Goal: Use online tool/utility: Utilize a website feature to perform a specific function

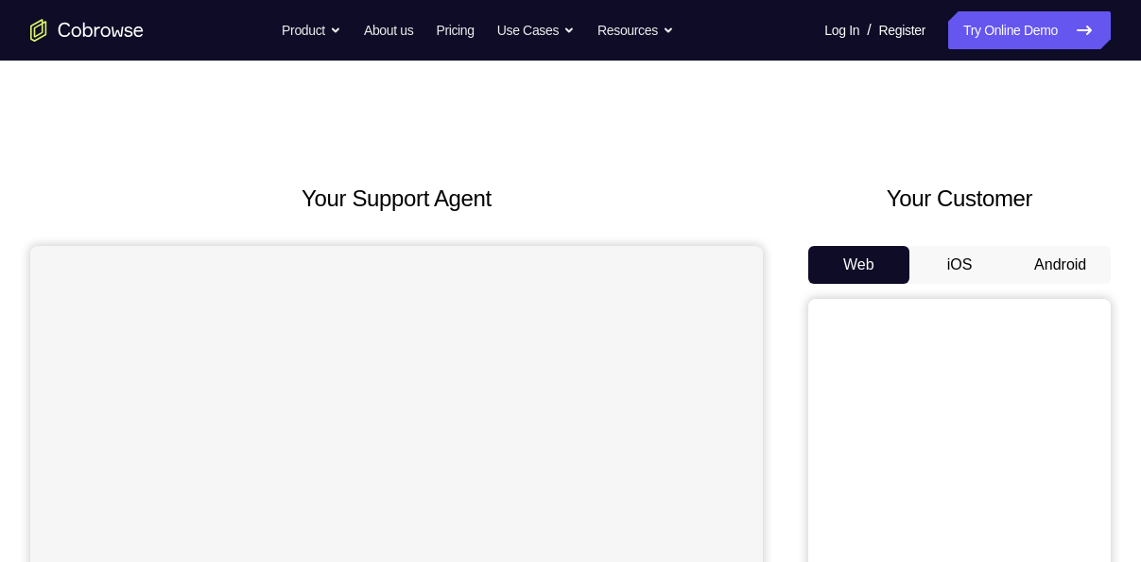
click at [1062, 261] on button "Android" at bounding box center [1060, 265] width 101 height 38
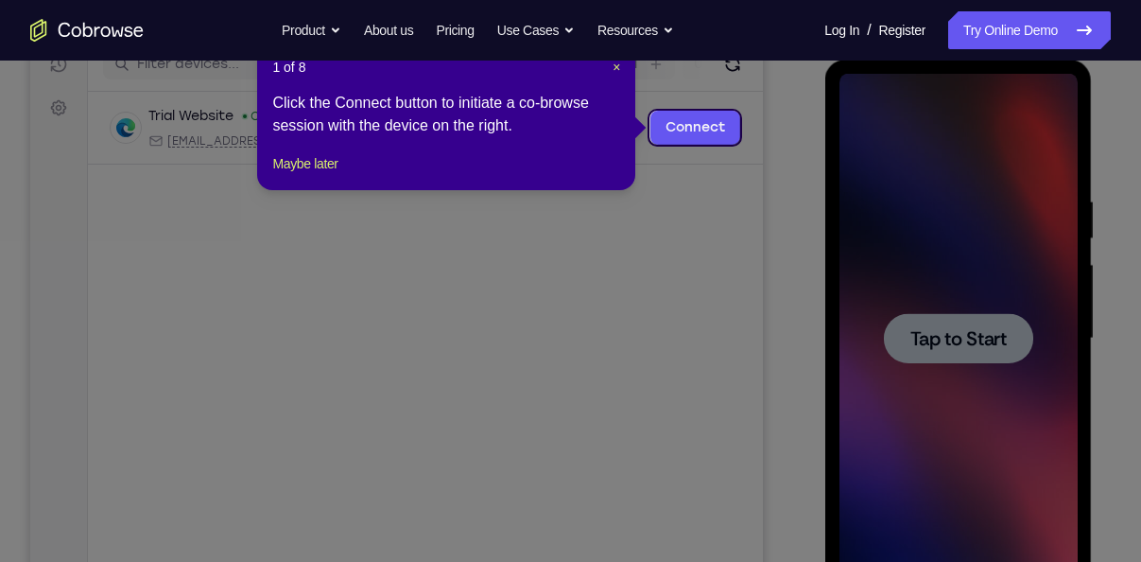
click at [954, 346] on icon at bounding box center [578, 281] width 1156 height 562
click at [335, 175] on button "Maybe later" at bounding box center [304, 163] width 65 height 23
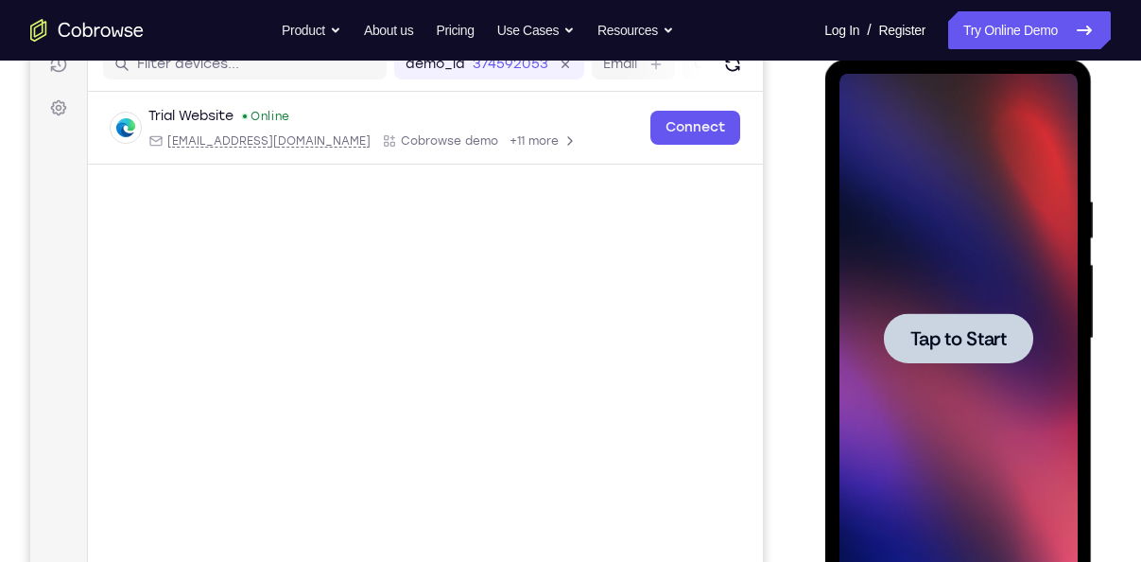
click at [939, 340] on span "Tap to Start" at bounding box center [958, 338] width 96 height 19
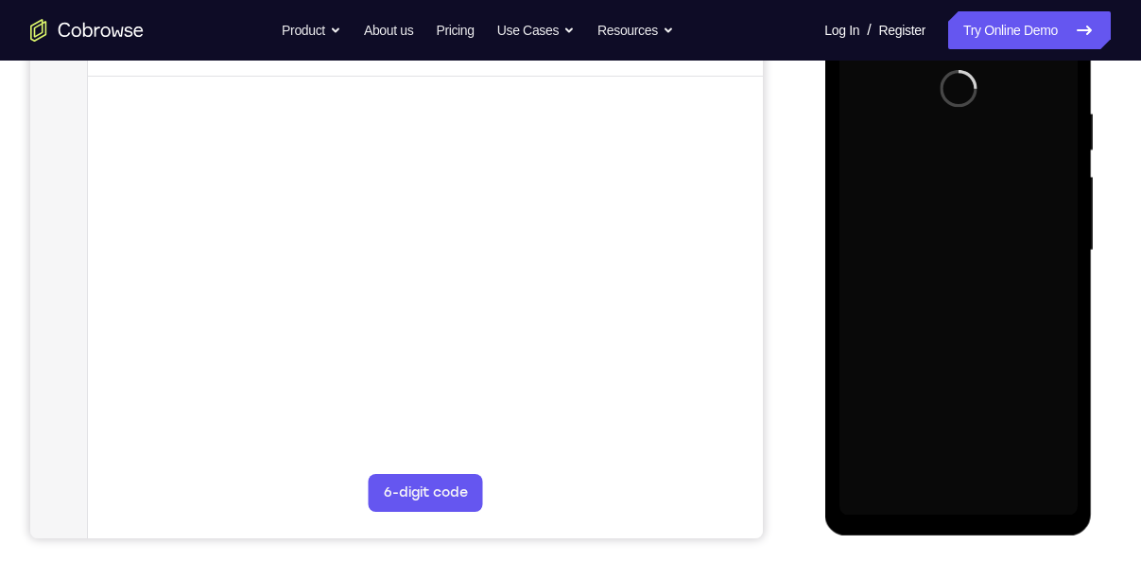
scroll to position [342, 0]
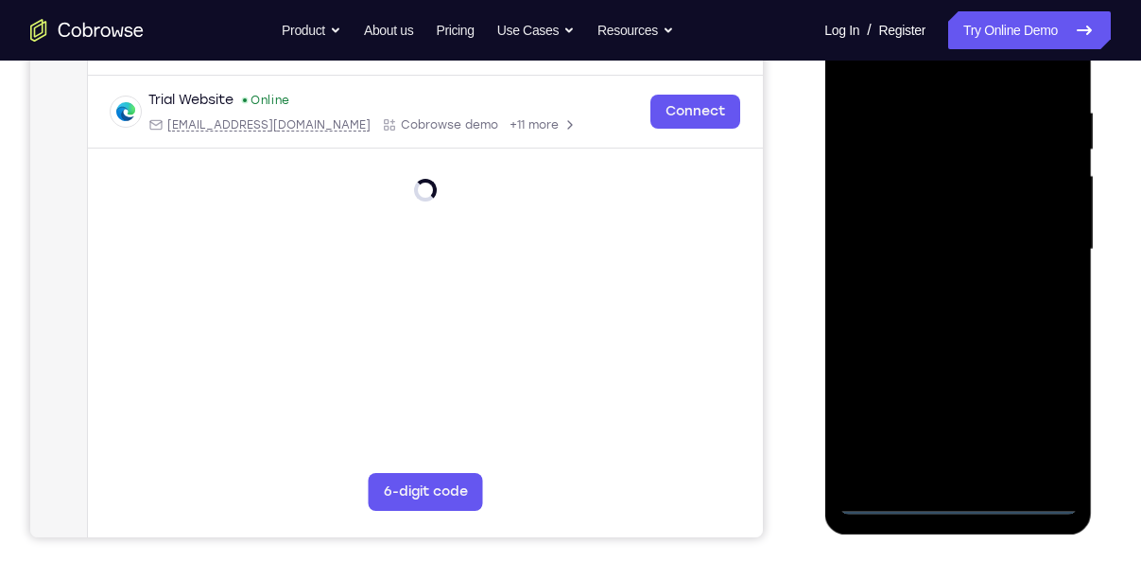
click at [954, 497] on div at bounding box center [958, 250] width 238 height 530
click at [1045, 409] on div at bounding box center [958, 250] width 238 height 530
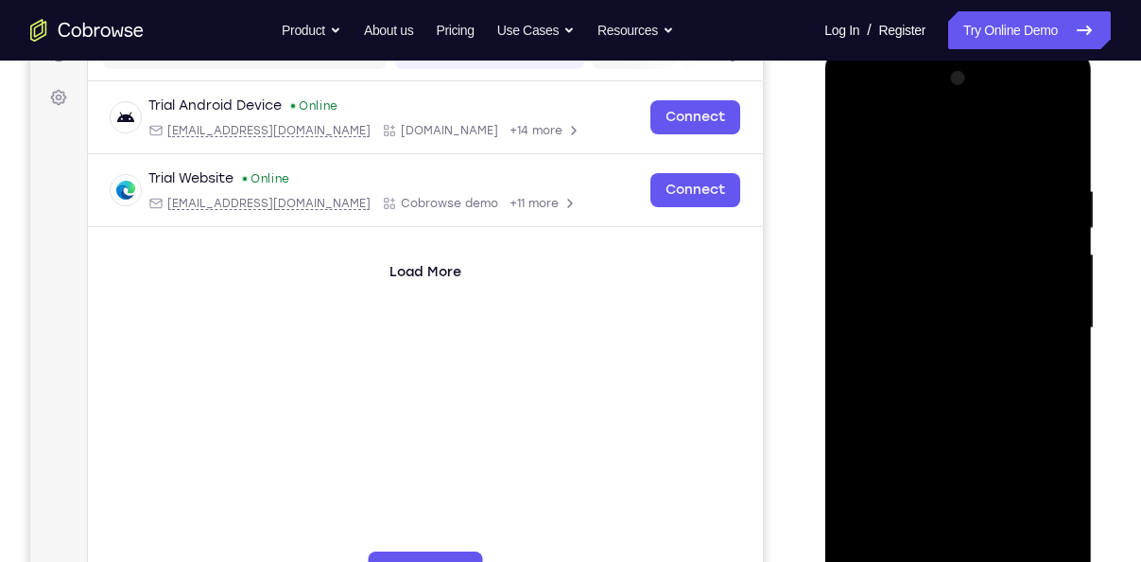
scroll to position [248, 0]
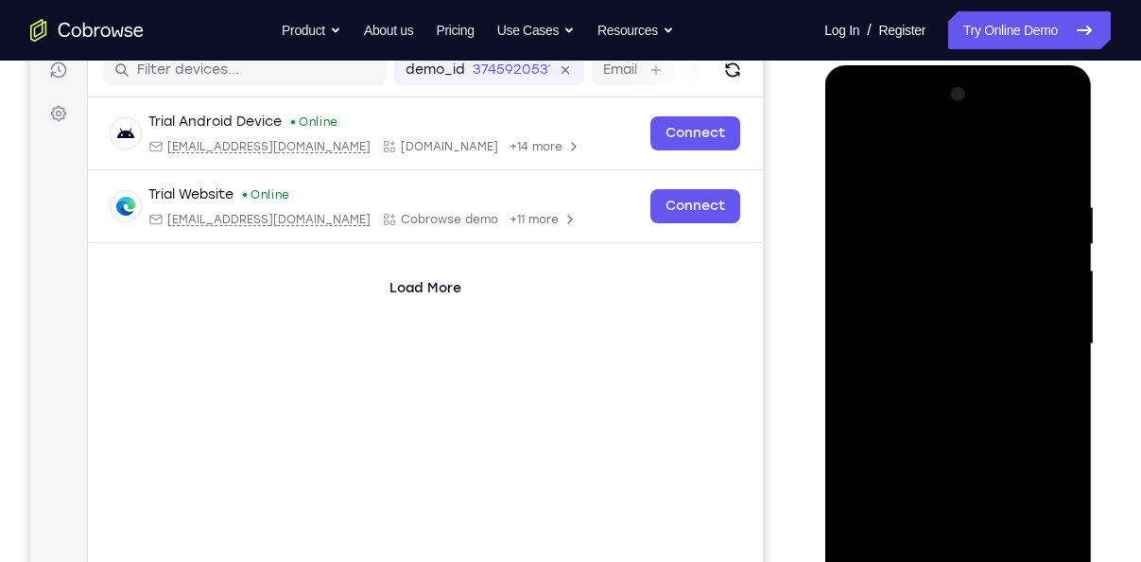
click at [854, 125] on div at bounding box center [958, 344] width 238 height 530
click at [1047, 331] on div at bounding box center [958, 344] width 238 height 530
click at [941, 382] on div at bounding box center [958, 344] width 238 height 530
click at [926, 302] on div at bounding box center [958, 344] width 238 height 530
click at [945, 331] on div at bounding box center [958, 344] width 238 height 530
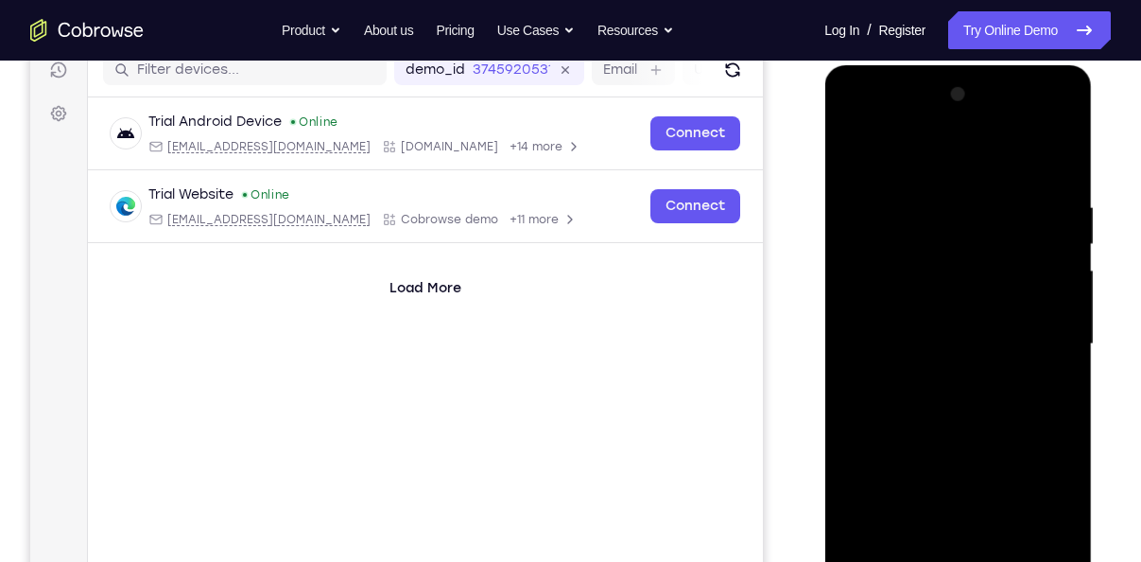
click at [959, 297] on div at bounding box center [958, 344] width 238 height 530
click at [932, 199] on div at bounding box center [958, 344] width 238 height 530
click at [1034, 550] on div at bounding box center [958, 344] width 238 height 530
click at [1054, 159] on div at bounding box center [958, 344] width 238 height 530
drag, startPoint x: 988, startPoint y: 339, endPoint x: 980, endPoint y: 216, distance: 123.2
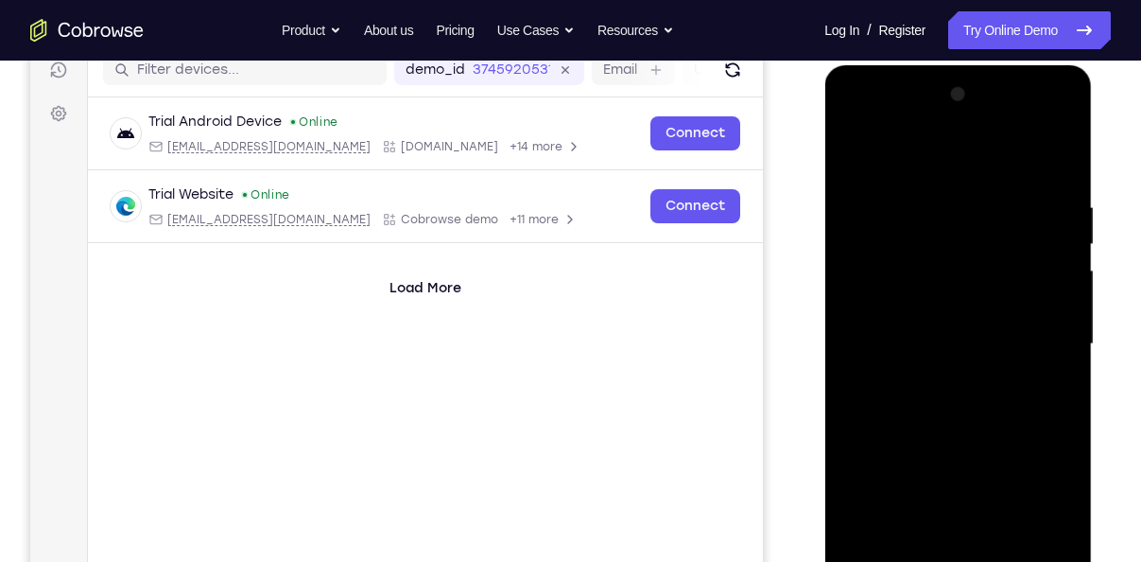
click at [980, 216] on div at bounding box center [958, 344] width 238 height 530
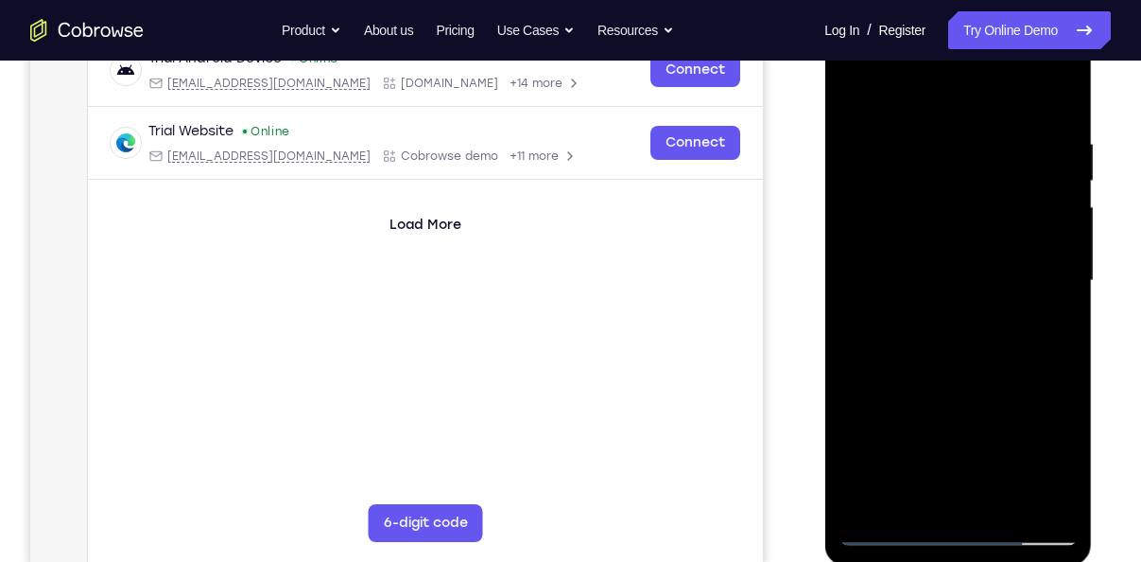
scroll to position [314, 0]
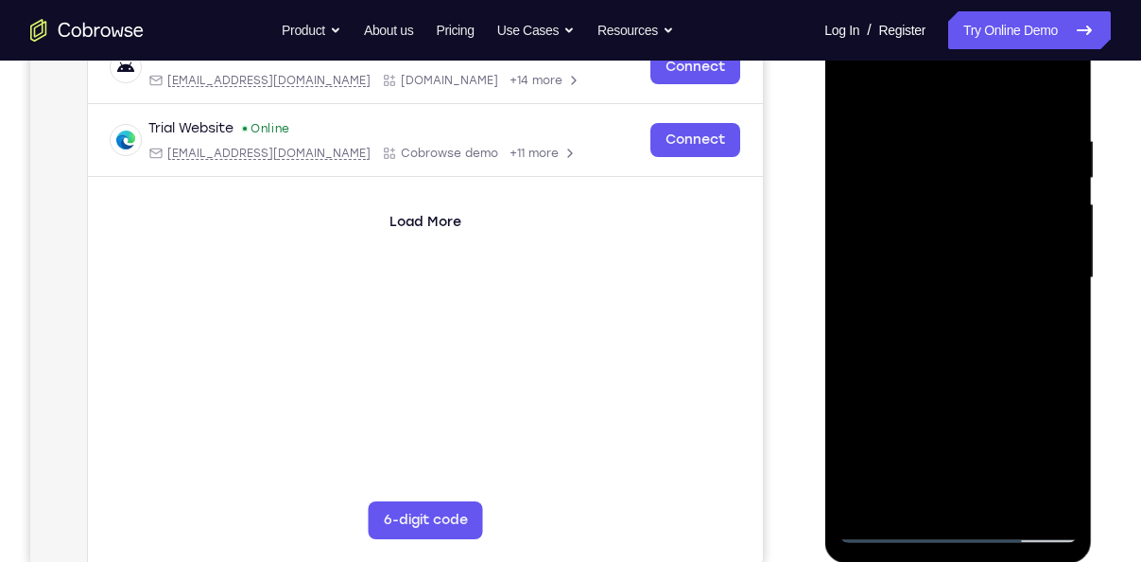
click at [1007, 499] on div at bounding box center [958, 278] width 238 height 530
click at [963, 374] on div at bounding box center [958, 278] width 238 height 530
click at [918, 278] on div at bounding box center [958, 278] width 238 height 530
click at [927, 490] on div at bounding box center [958, 278] width 238 height 530
click at [1054, 324] on div at bounding box center [958, 278] width 238 height 530
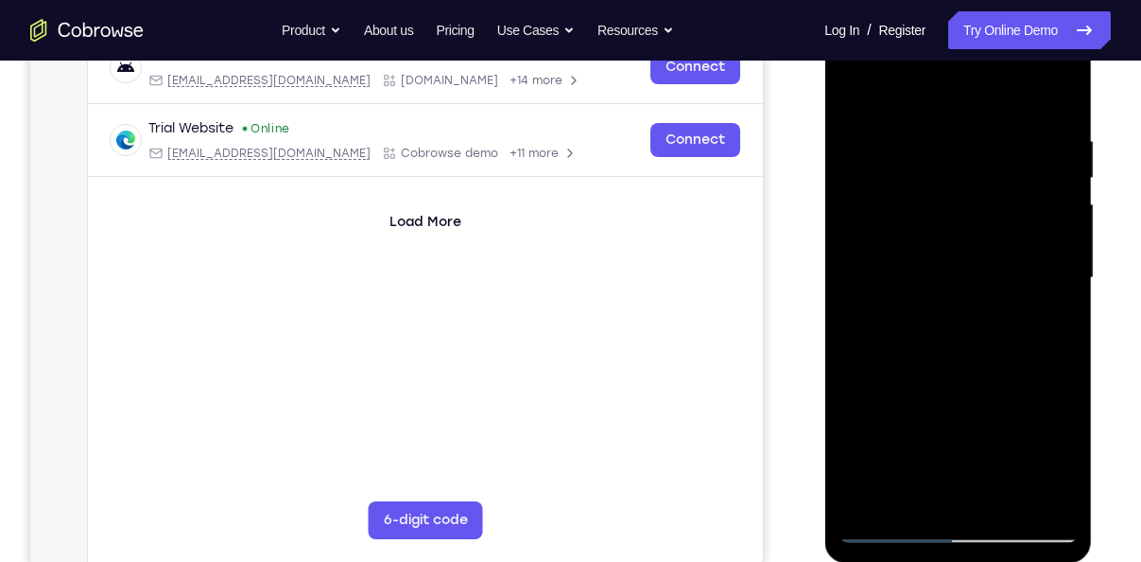
click at [853, 85] on div at bounding box center [958, 278] width 238 height 530
click at [984, 316] on div at bounding box center [958, 278] width 238 height 530
click at [1047, 322] on div at bounding box center [958, 278] width 238 height 530
click at [856, 92] on div at bounding box center [958, 278] width 238 height 530
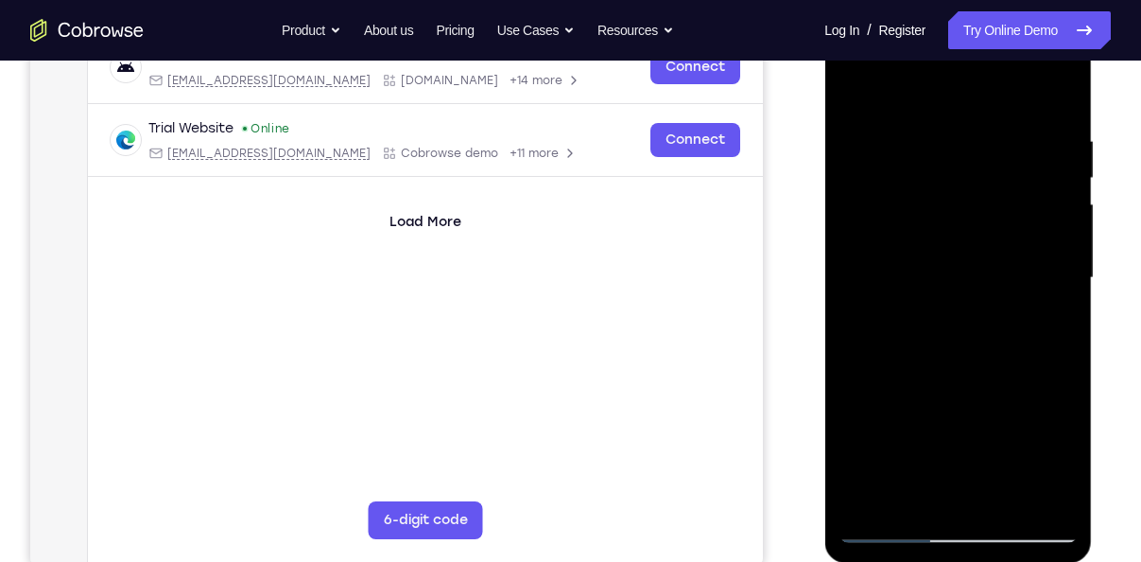
click at [914, 501] on div at bounding box center [958, 278] width 238 height 530
click at [920, 81] on div at bounding box center [958, 278] width 238 height 530
click at [909, 108] on div at bounding box center [958, 278] width 238 height 530
click at [869, 159] on div at bounding box center [958, 278] width 238 height 530
click at [960, 377] on div at bounding box center [958, 278] width 238 height 530
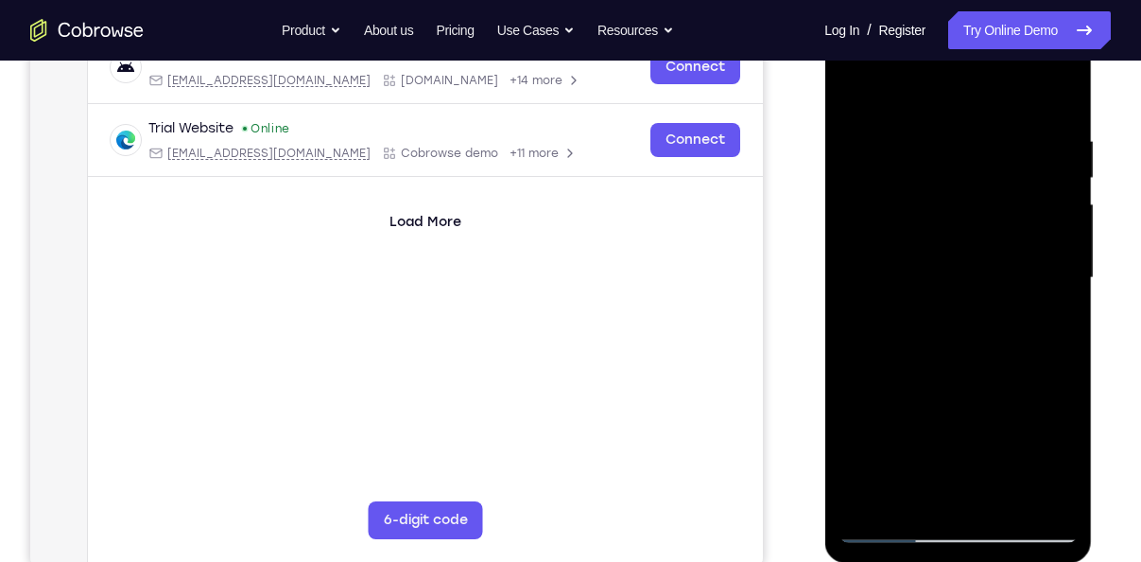
click at [888, 117] on div at bounding box center [958, 278] width 238 height 530
click at [983, 435] on div at bounding box center [958, 278] width 238 height 530
click at [903, 496] on div at bounding box center [958, 278] width 238 height 530
click at [944, 119] on div at bounding box center [958, 278] width 238 height 530
click at [932, 168] on div at bounding box center [958, 278] width 238 height 530
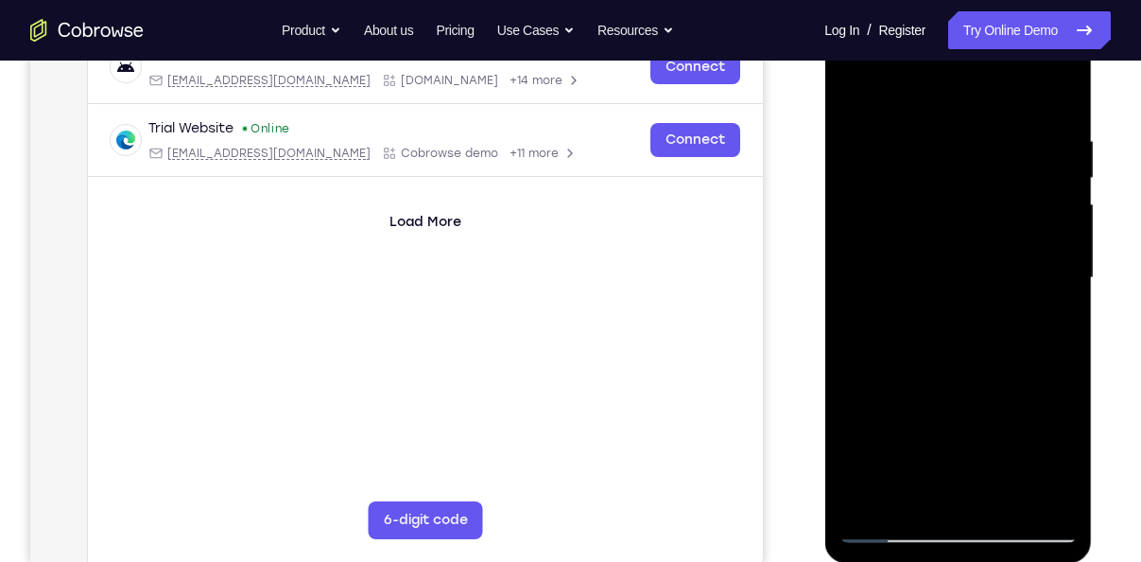
click at [853, 92] on div at bounding box center [958, 278] width 238 height 530
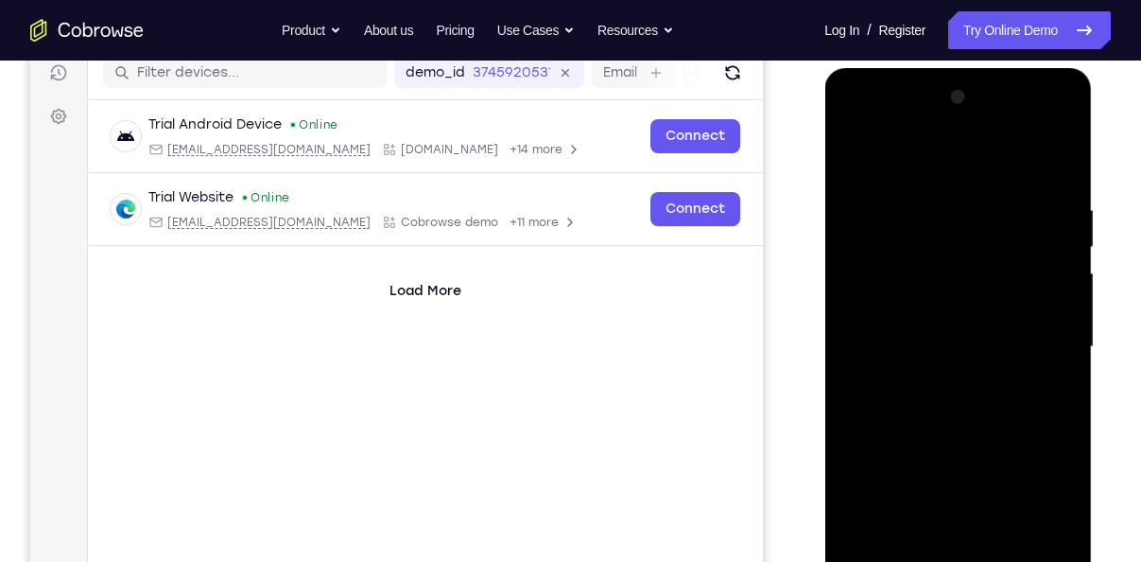
scroll to position [244, 0]
click at [856, 125] on div at bounding box center [958, 348] width 238 height 530
click at [1032, 336] on div at bounding box center [958, 348] width 238 height 530
click at [1044, 202] on div at bounding box center [958, 348] width 238 height 530
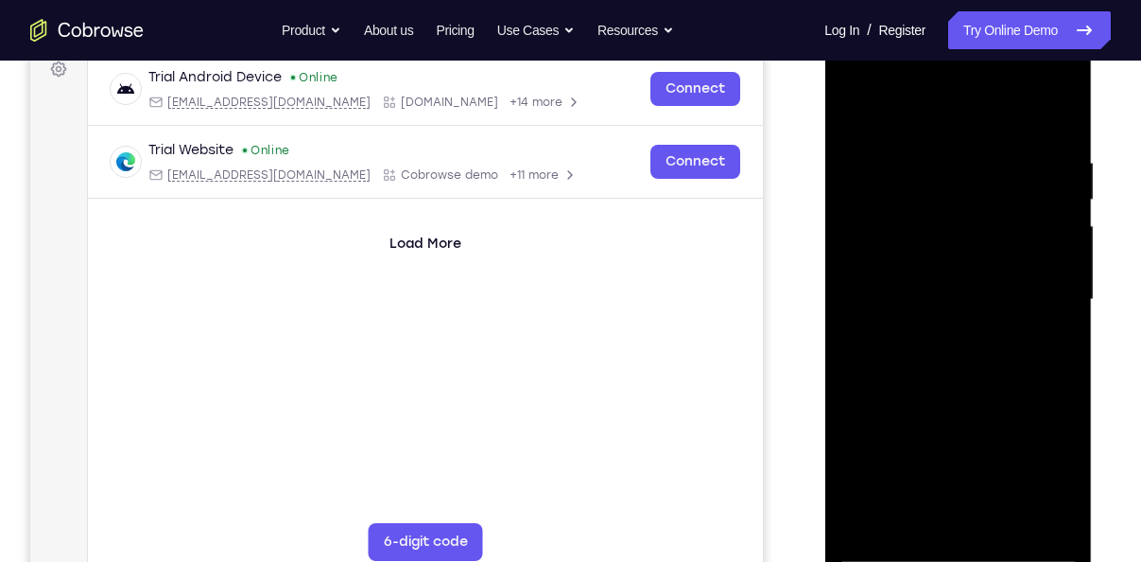
scroll to position [294, 0]
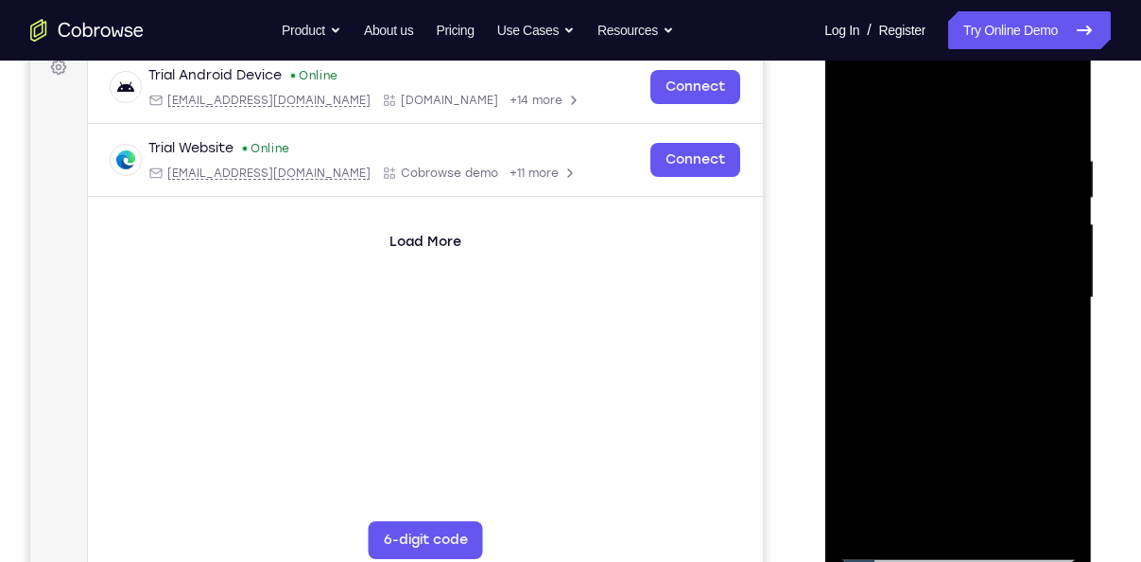
click at [1032, 512] on div at bounding box center [958, 298] width 238 height 530
click at [1037, 517] on div at bounding box center [958, 298] width 238 height 530
click at [1058, 118] on div at bounding box center [958, 298] width 238 height 530
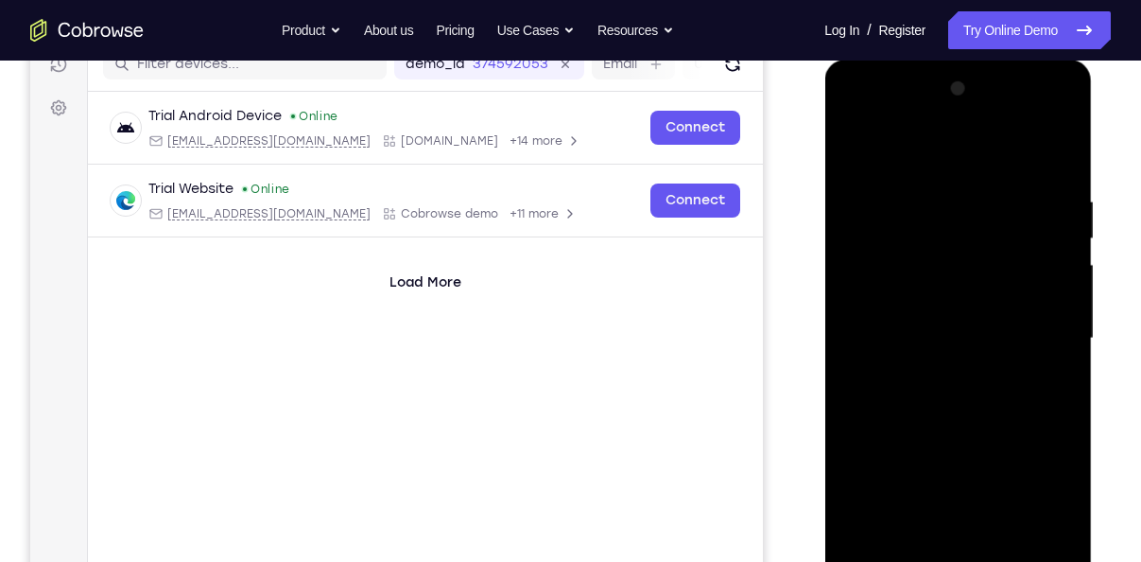
scroll to position [253, 0]
click at [1067, 148] on div at bounding box center [958, 340] width 238 height 530
click at [914, 270] on div at bounding box center [958, 340] width 238 height 530
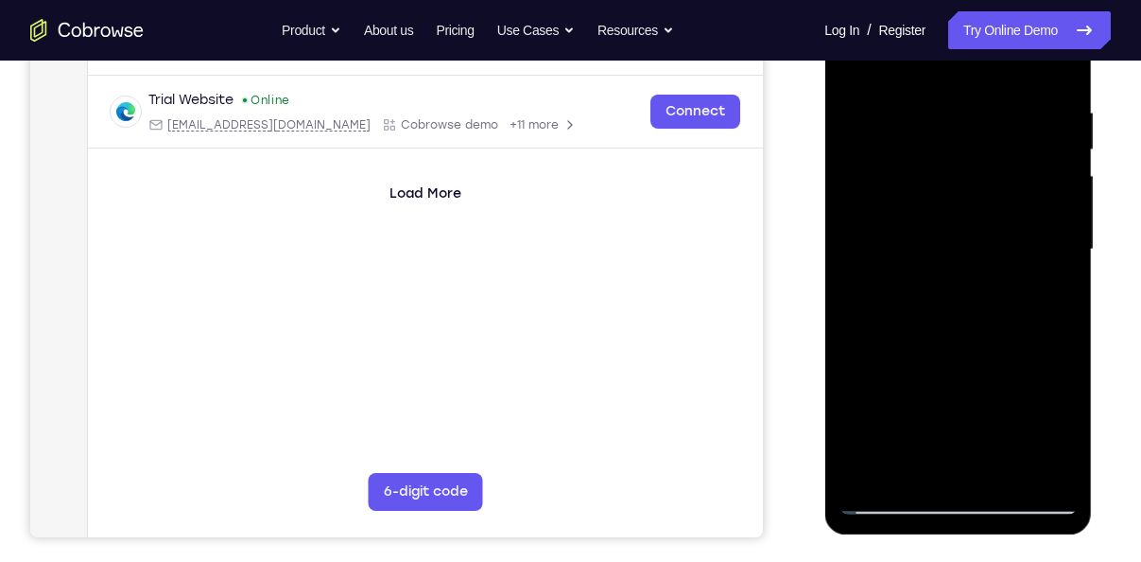
scroll to position [343, 0]
click at [903, 175] on div at bounding box center [958, 249] width 238 height 530
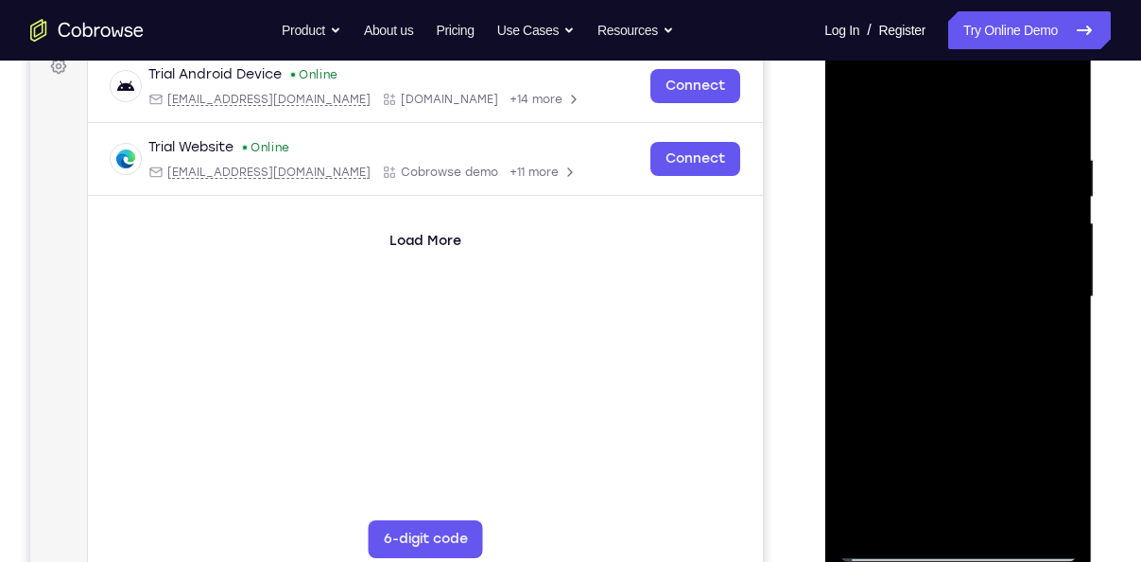
scroll to position [290, 0]
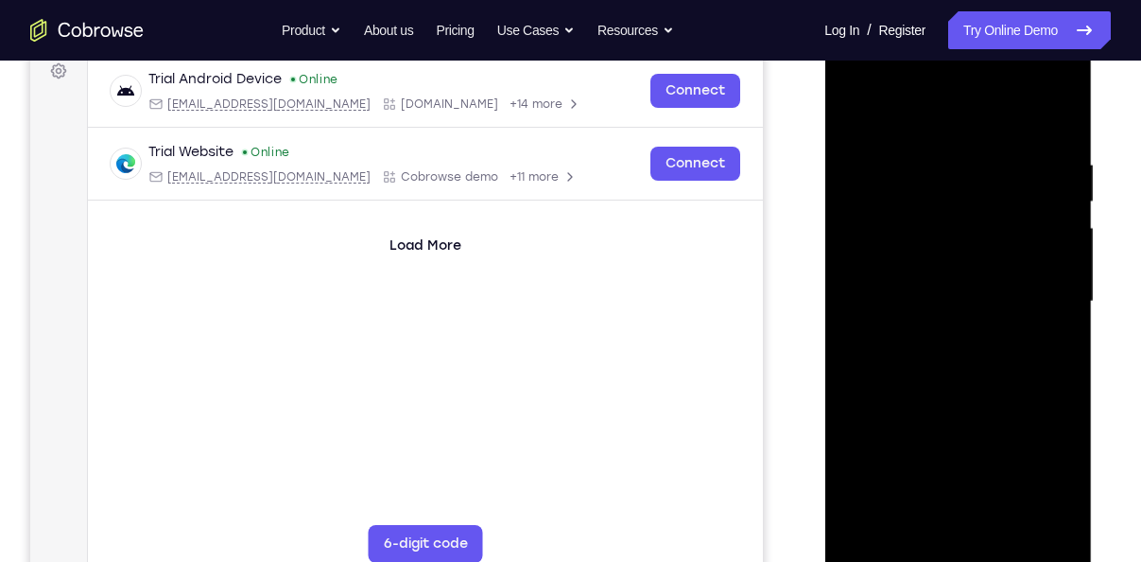
click at [854, 100] on div at bounding box center [958, 302] width 238 height 530
click at [1023, 295] on div at bounding box center [958, 302] width 238 height 530
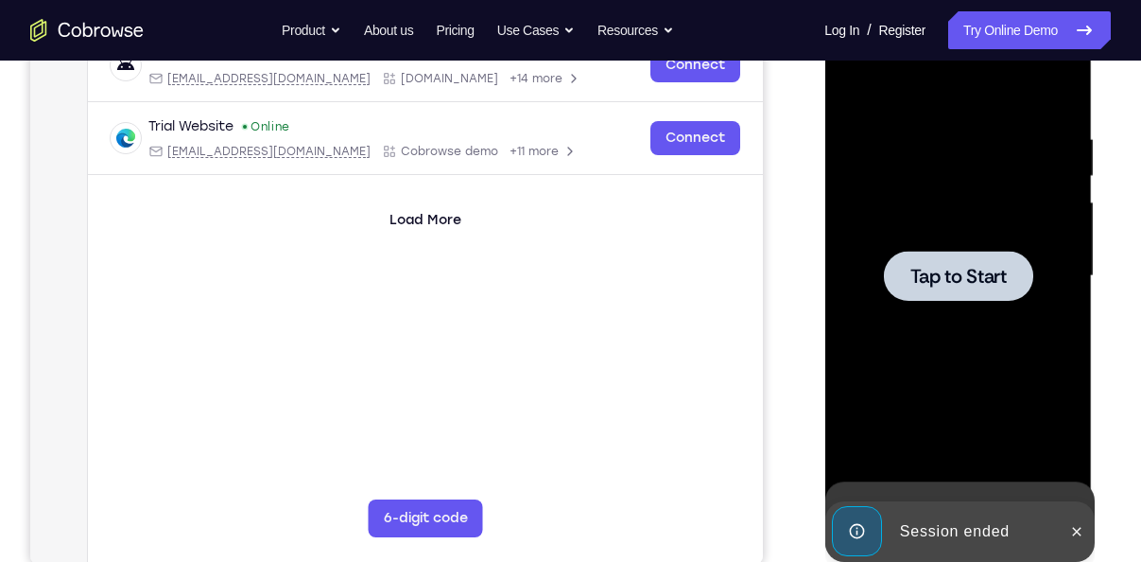
scroll to position [317, 0]
click at [956, 260] on div at bounding box center [957, 275] width 149 height 50
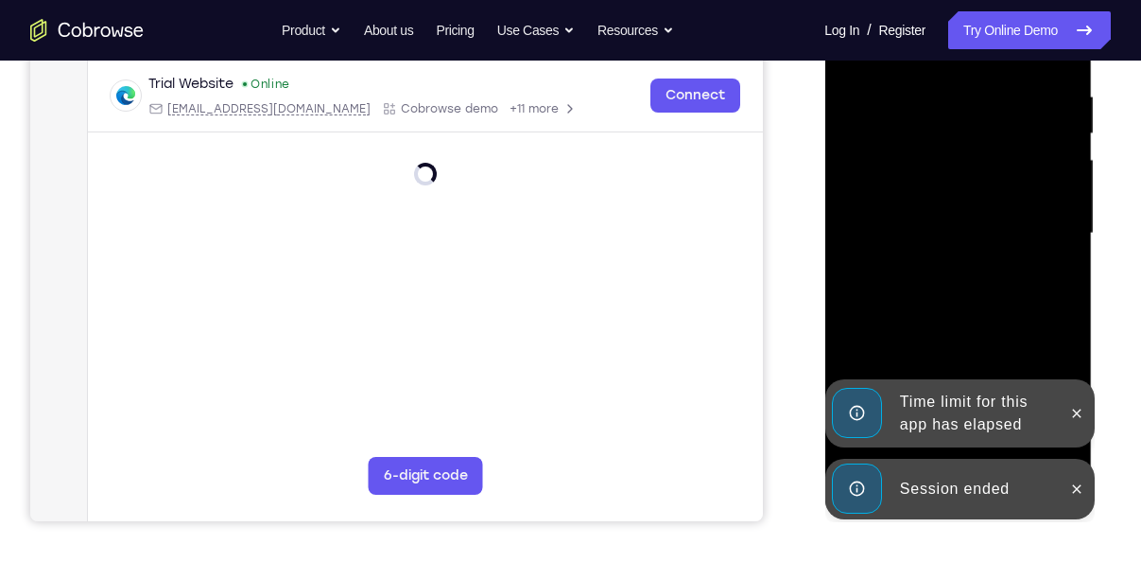
scroll to position [366, 0]
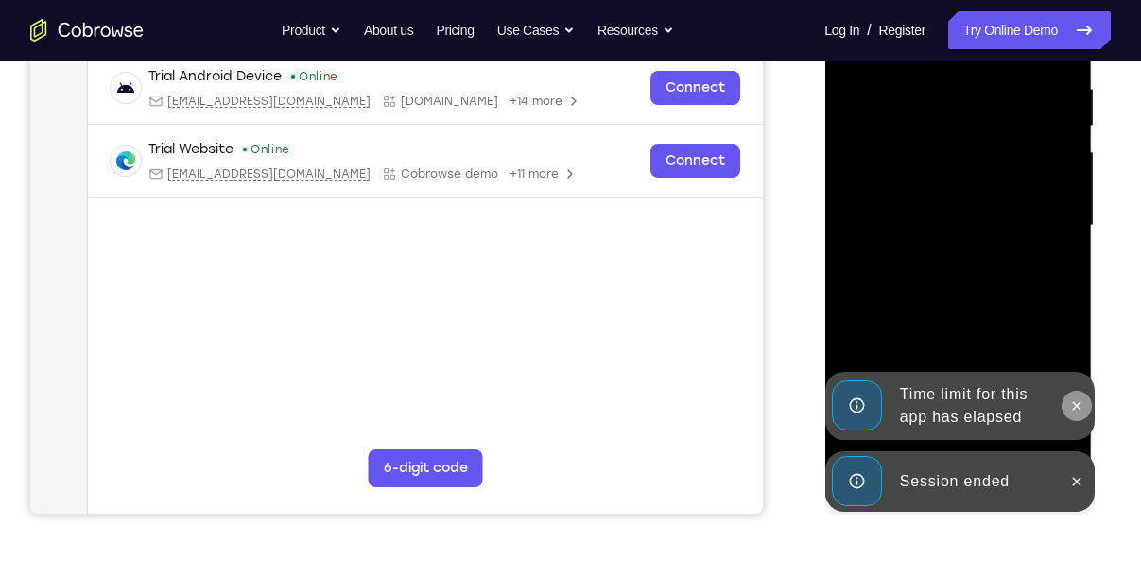
click at [1079, 409] on icon at bounding box center [1076, 405] width 9 height 9
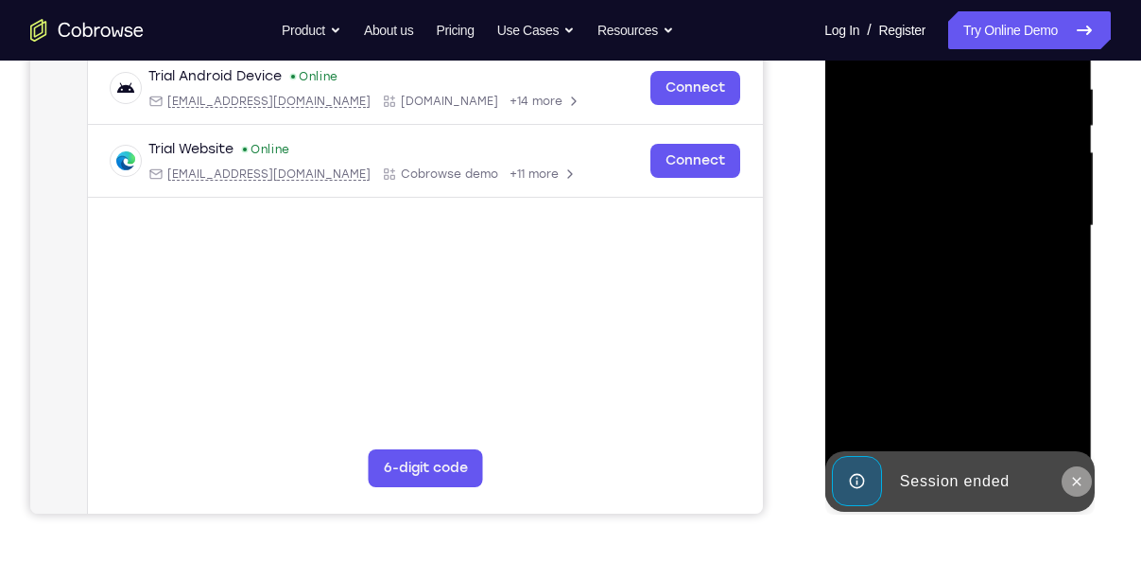
click at [1083, 481] on icon at bounding box center [1076, 481] width 15 height 15
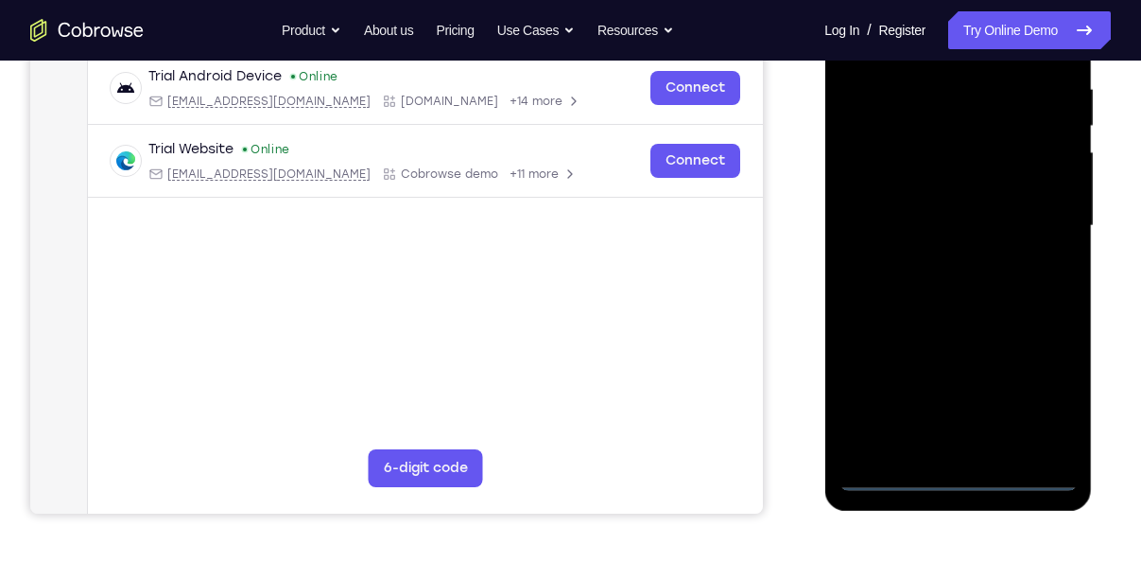
click at [962, 477] on div at bounding box center [958, 226] width 238 height 530
click at [1039, 386] on div at bounding box center [958, 226] width 238 height 530
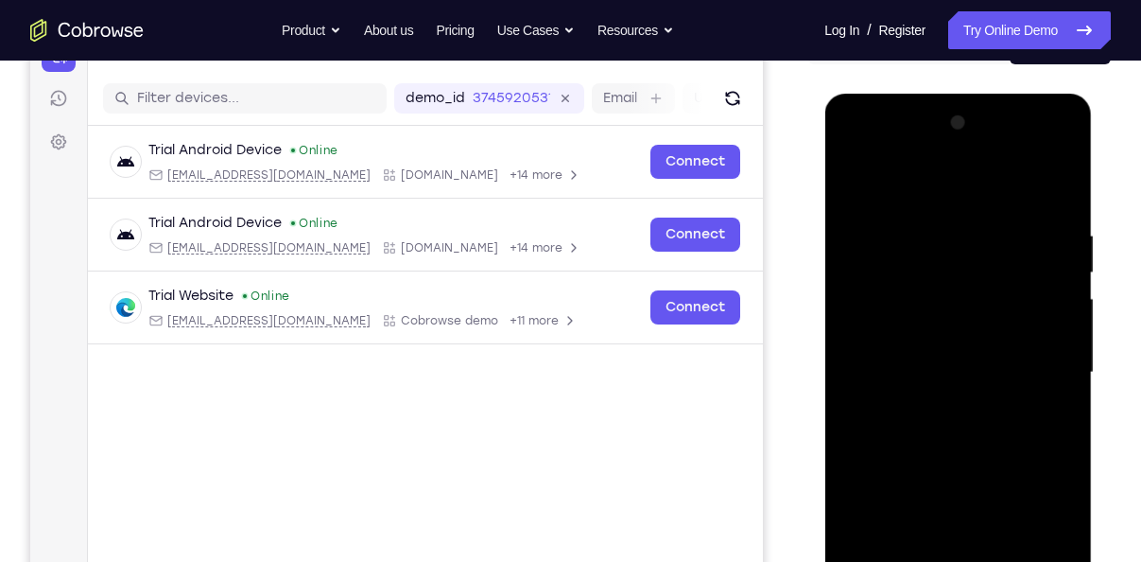
scroll to position [213, 0]
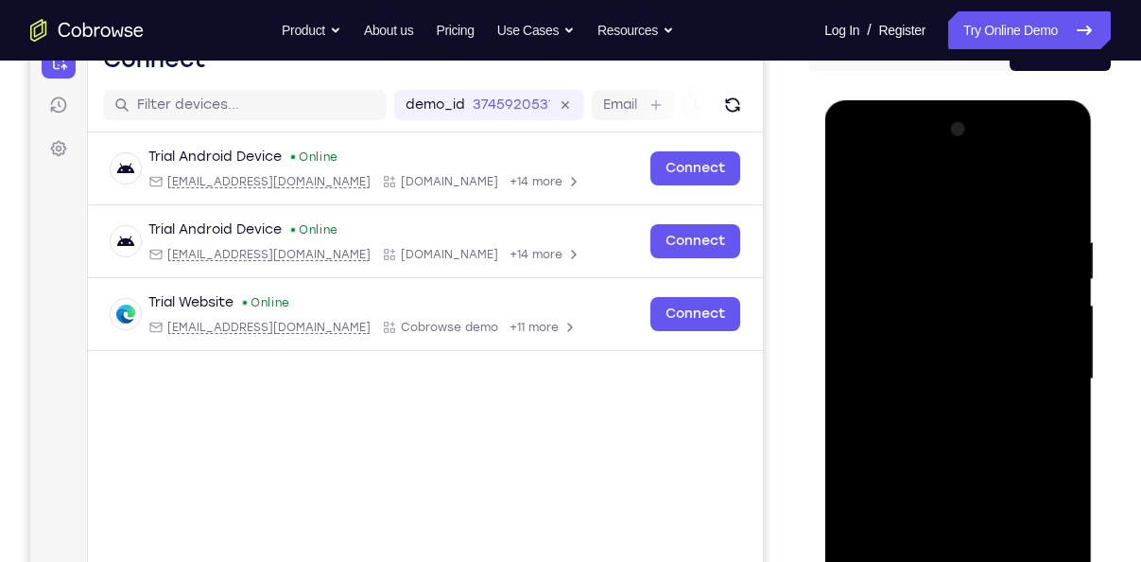
click at [853, 154] on div at bounding box center [958, 379] width 238 height 530
click at [1043, 372] on div at bounding box center [958, 379] width 238 height 530
click at [938, 414] on div at bounding box center [958, 379] width 238 height 530
click at [952, 347] on div at bounding box center [958, 379] width 238 height 530
click at [943, 344] on div at bounding box center [958, 379] width 238 height 530
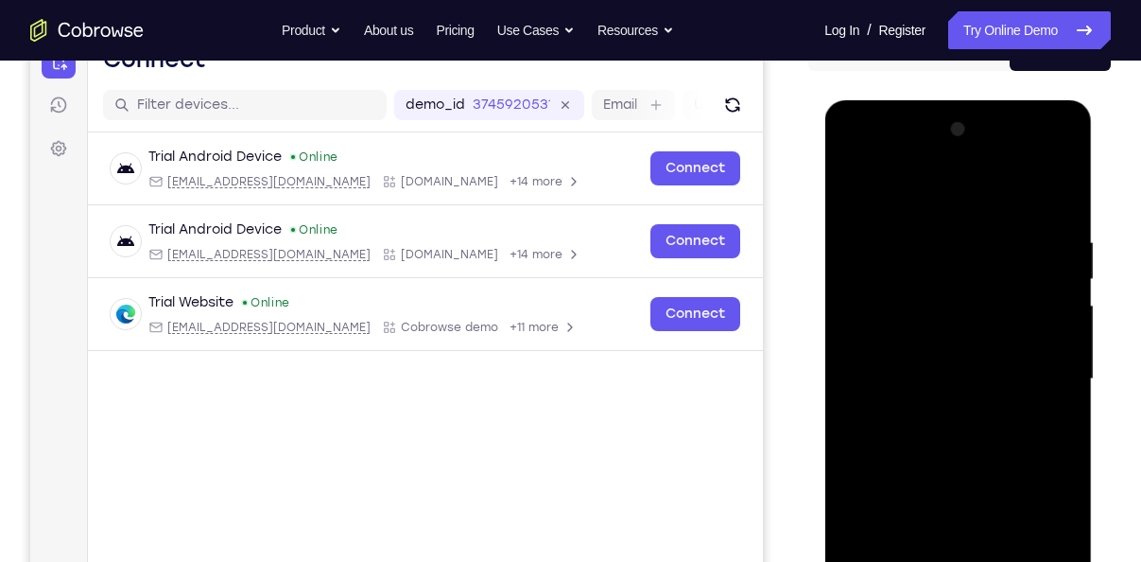
click at [929, 379] on div at bounding box center [958, 379] width 238 height 530
click at [942, 439] on div at bounding box center [958, 379] width 238 height 530
click at [956, 436] on div at bounding box center [958, 379] width 238 height 530
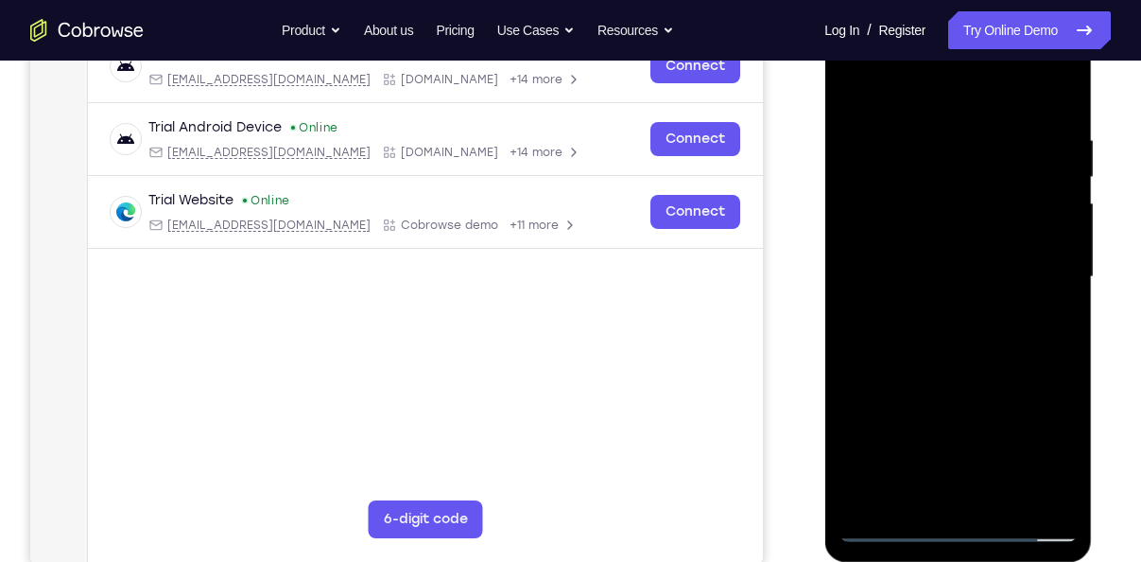
scroll to position [319, 0]
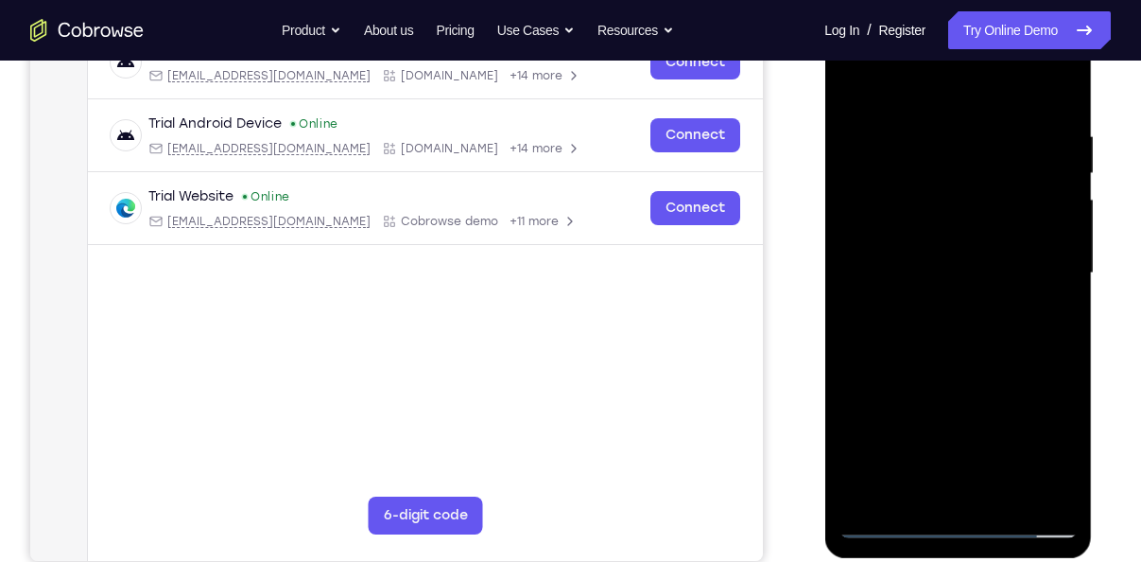
click at [956, 359] on div at bounding box center [958, 274] width 238 height 530
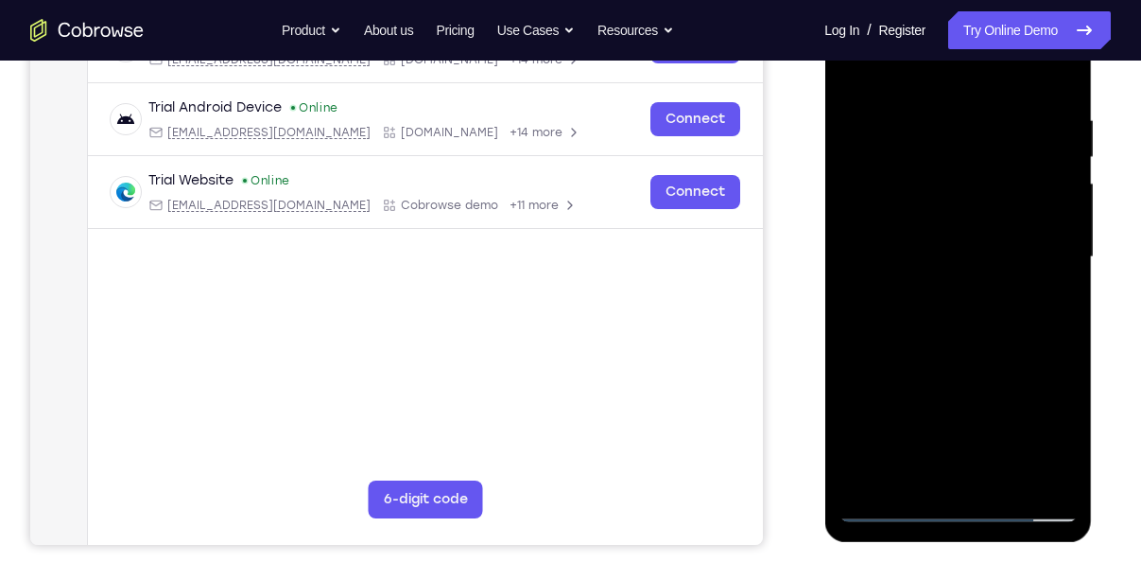
scroll to position [336, 0]
drag, startPoint x: 966, startPoint y: 338, endPoint x: 942, endPoint y: 122, distance: 216.9
click at [942, 122] on div at bounding box center [958, 256] width 238 height 530
click at [1068, 304] on div at bounding box center [958, 256] width 238 height 530
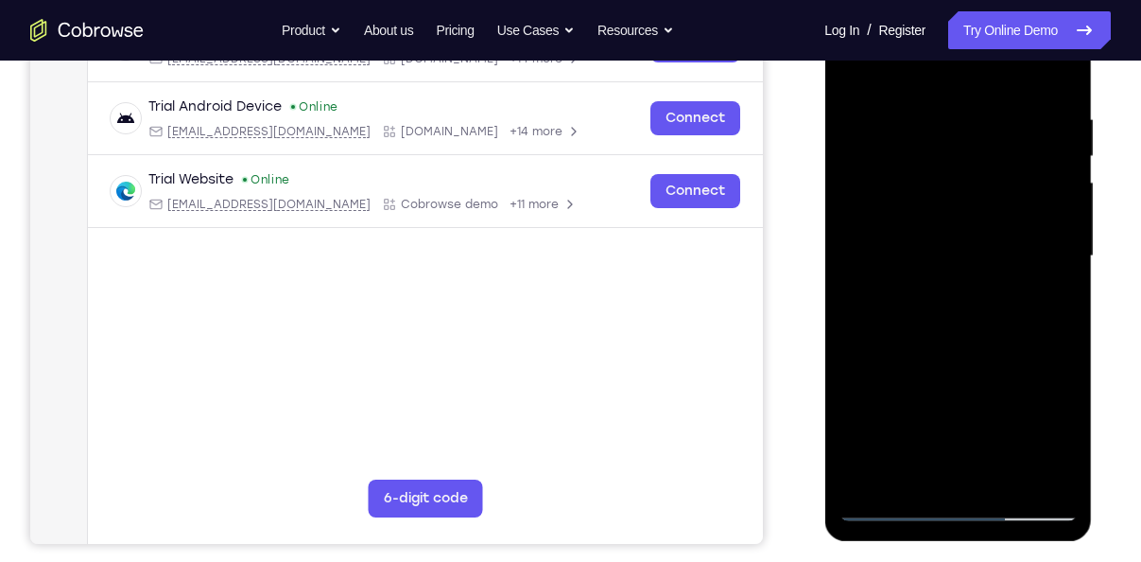
click at [1068, 304] on div at bounding box center [958, 256] width 238 height 530
click at [1064, 205] on div at bounding box center [958, 256] width 238 height 530
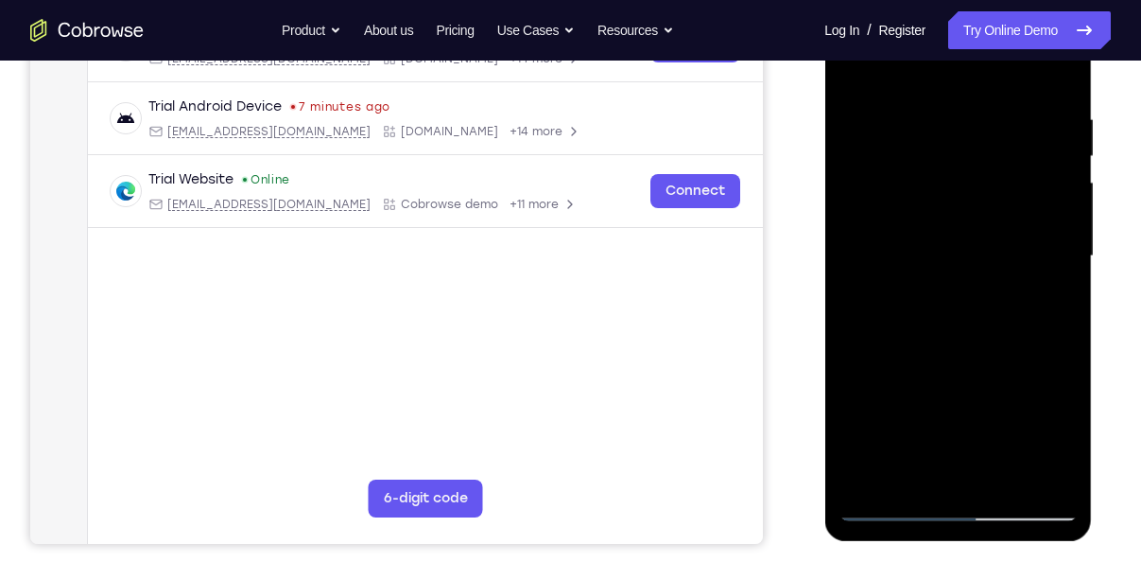
click at [1064, 205] on div at bounding box center [958, 256] width 238 height 530
click at [1060, 262] on div at bounding box center [958, 256] width 238 height 530
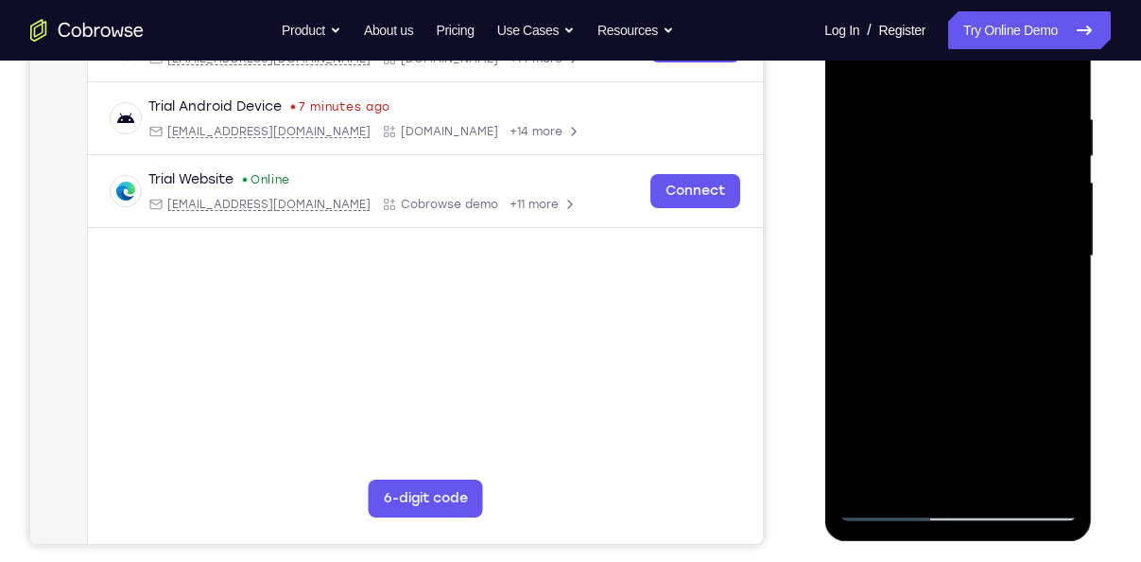
click at [852, 389] on div at bounding box center [958, 256] width 238 height 530
drag, startPoint x: 971, startPoint y: 398, endPoint x: 1002, endPoint y: 154, distance: 246.0
click at [1002, 154] on div at bounding box center [958, 256] width 238 height 530
click at [1051, 483] on div at bounding box center [958, 256] width 238 height 530
drag, startPoint x: 906, startPoint y: 379, endPoint x: 909, endPoint y: 232, distance: 147.6
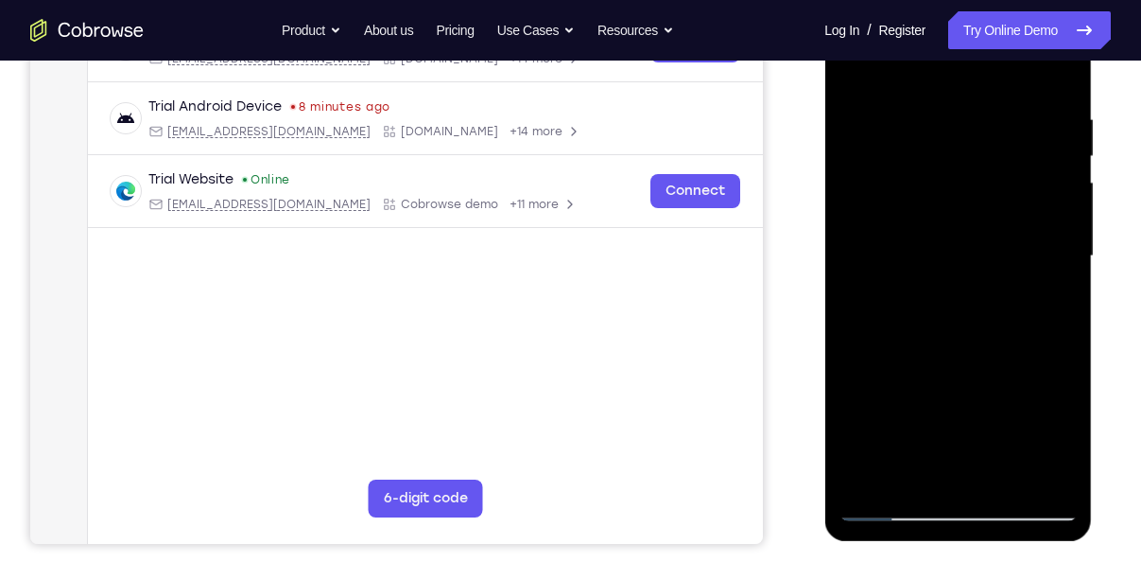
click at [909, 232] on div at bounding box center [958, 256] width 238 height 530
drag, startPoint x: 984, startPoint y: 384, endPoint x: 984, endPoint y: 207, distance: 176.8
click at [984, 207] on div at bounding box center [958, 256] width 238 height 530
drag, startPoint x: 978, startPoint y: 403, endPoint x: 981, endPoint y: 224, distance: 178.8
click at [981, 224] on div at bounding box center [958, 256] width 238 height 530
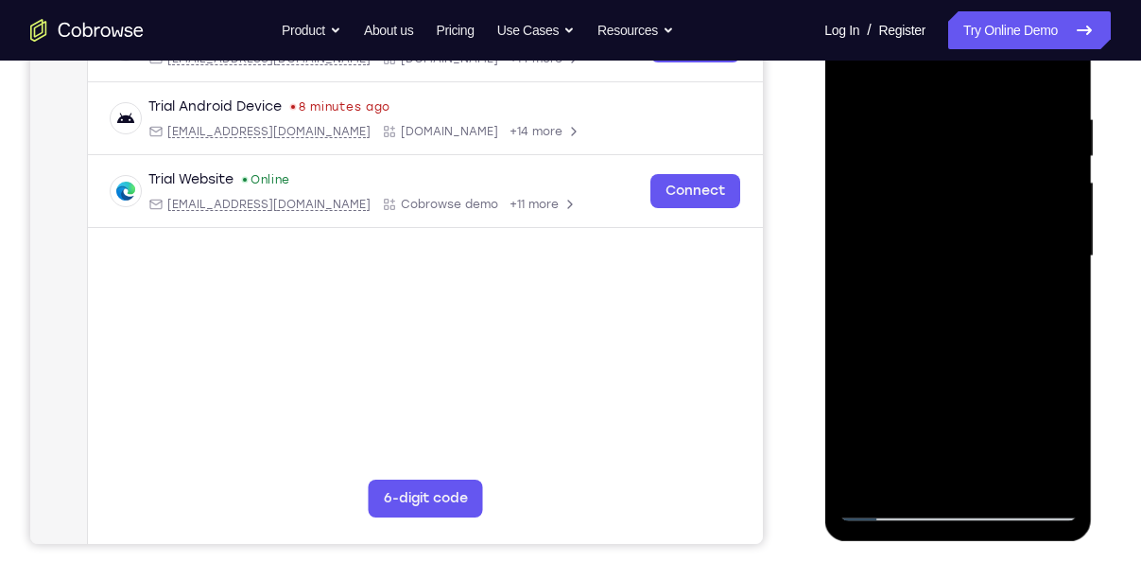
drag, startPoint x: 971, startPoint y: 356, endPoint x: 979, endPoint y: 158, distance: 197.8
click at [979, 158] on div at bounding box center [958, 256] width 238 height 530
drag, startPoint x: 965, startPoint y: 334, endPoint x: 969, endPoint y: 165, distance: 168.4
click at [969, 165] on div at bounding box center [958, 256] width 238 height 530
drag, startPoint x: 966, startPoint y: 343, endPoint x: 988, endPoint y: 177, distance: 168.0
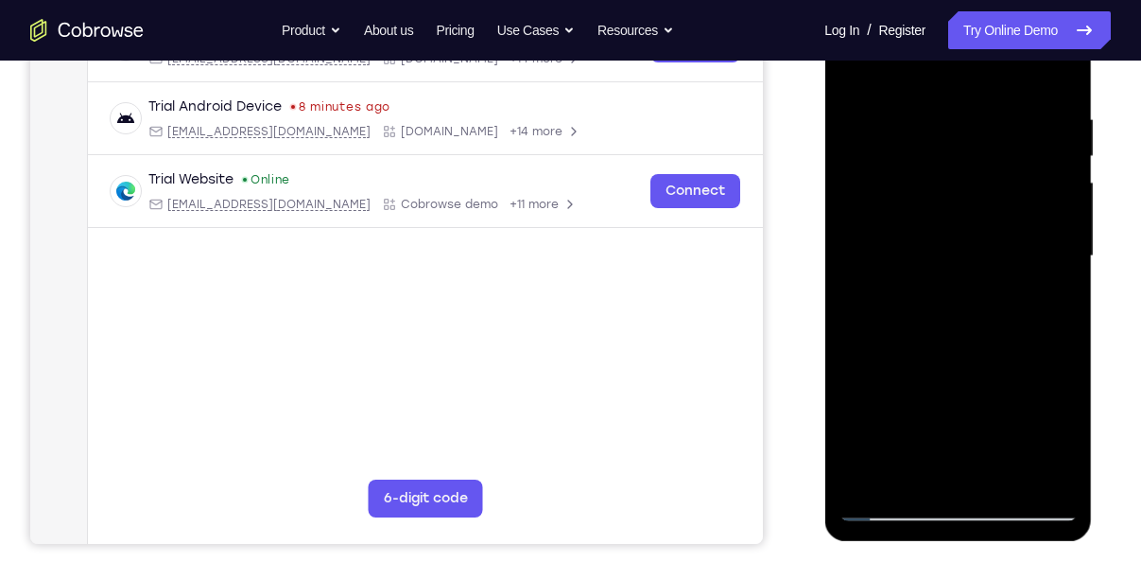
click at [988, 177] on div at bounding box center [958, 256] width 238 height 530
drag, startPoint x: 953, startPoint y: 376, endPoint x: 974, endPoint y: 188, distance: 189.3
click at [974, 188] on div at bounding box center [958, 256] width 238 height 530
drag, startPoint x: 967, startPoint y: 317, endPoint x: 966, endPoint y: 525, distance: 208.1
click at [966, 525] on div at bounding box center [959, 259] width 268 height 564
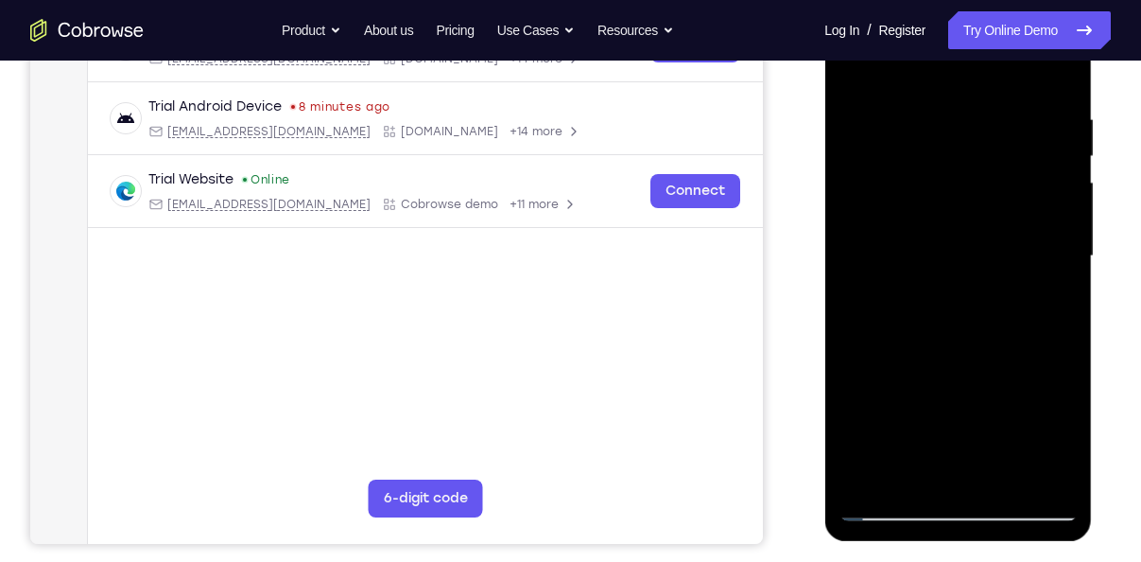
drag, startPoint x: 952, startPoint y: 247, endPoint x: 963, endPoint y: 536, distance: 289.6
click at [963, 536] on div at bounding box center [959, 259] width 268 height 564
drag, startPoint x: 935, startPoint y: 276, endPoint x: 943, endPoint y: 421, distance: 144.9
click at [943, 421] on div at bounding box center [958, 256] width 238 height 530
drag, startPoint x: 966, startPoint y: 239, endPoint x: 967, endPoint y: 406, distance: 166.5
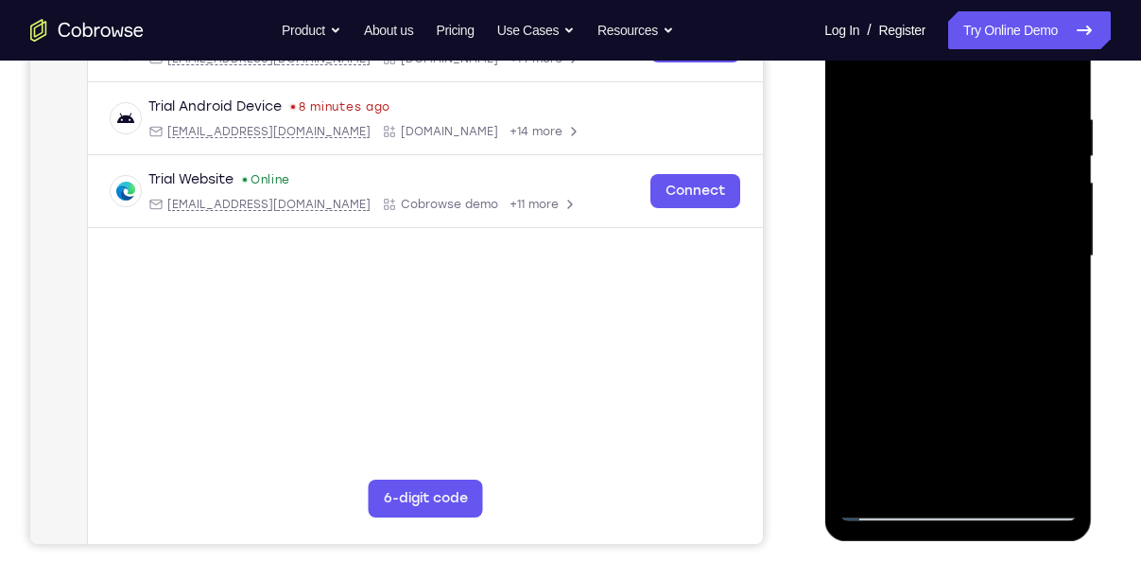
click at [967, 406] on div at bounding box center [958, 256] width 238 height 530
drag, startPoint x: 967, startPoint y: 406, endPoint x: 956, endPoint y: 508, distance: 102.8
click at [956, 508] on div at bounding box center [958, 256] width 238 height 530
drag, startPoint x: 919, startPoint y: 349, endPoint x: 916, endPoint y: 428, distance: 79.5
click at [916, 428] on div at bounding box center [958, 256] width 238 height 530
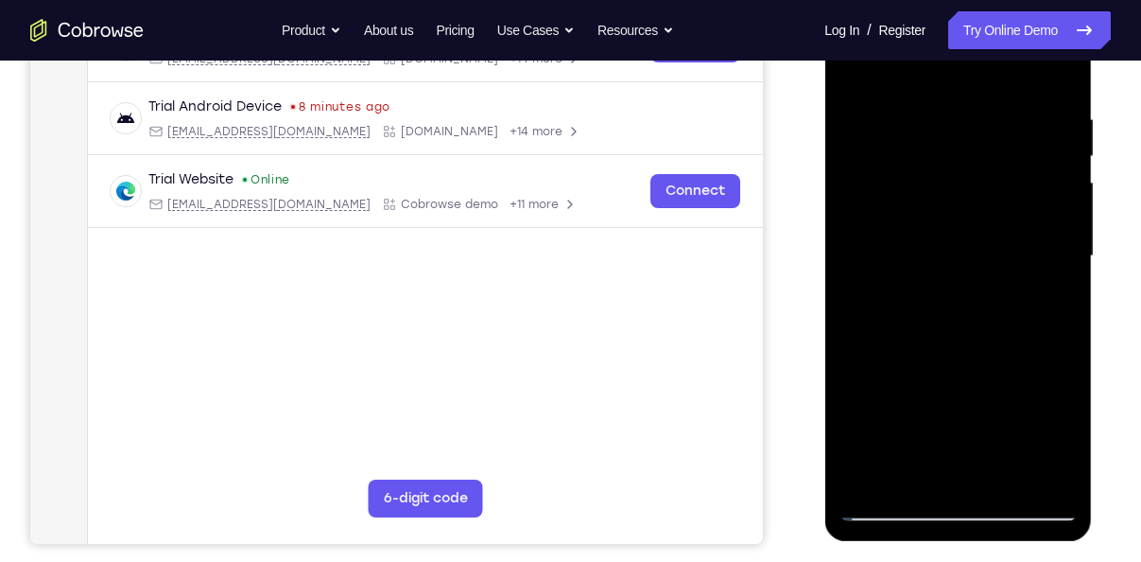
click at [891, 199] on div at bounding box center [958, 256] width 238 height 530
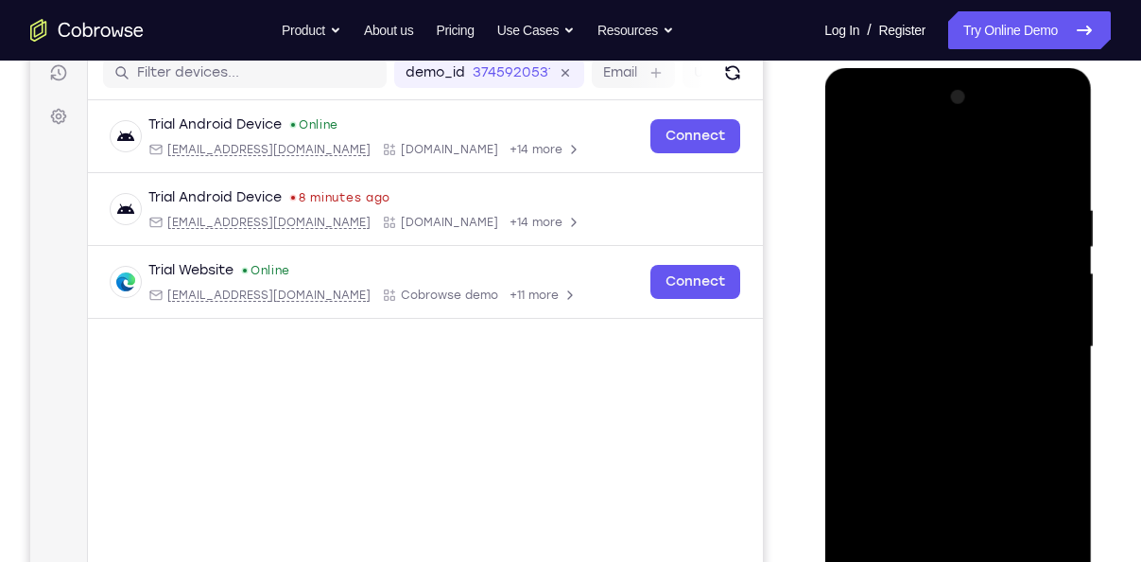
click at [863, 153] on div at bounding box center [958, 347] width 238 height 530
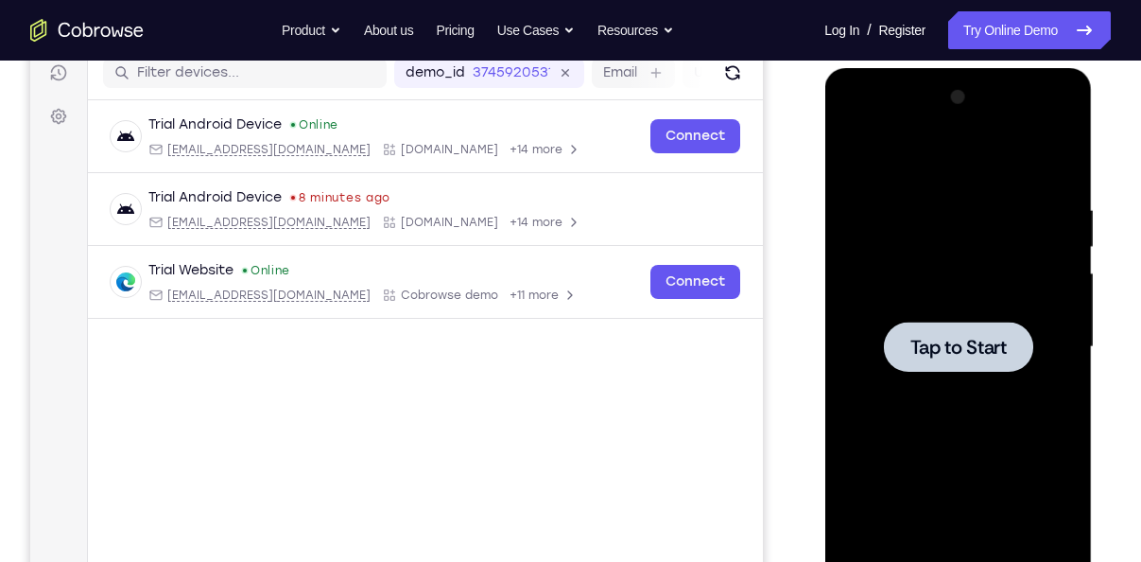
click at [862, 241] on div at bounding box center [958, 347] width 238 height 530
